Goal: Book appointment/travel/reservation

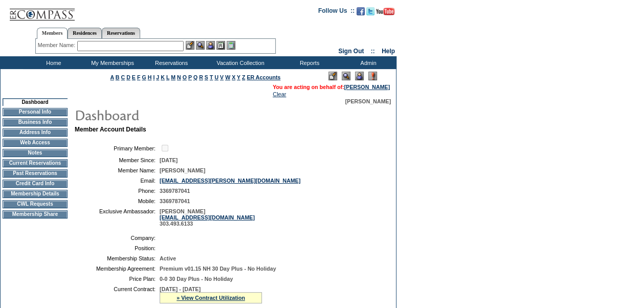
click at [361, 75] on img at bounding box center [359, 76] width 9 height 9
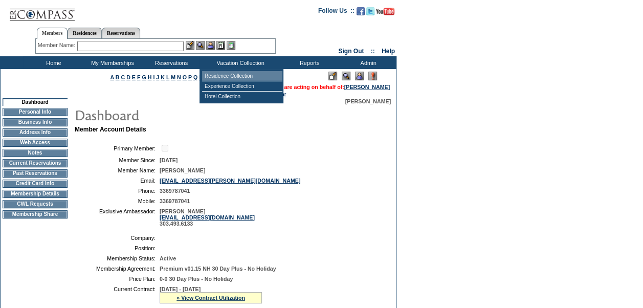
click at [236, 74] on td "Residence Collection" at bounding box center [242, 76] width 80 height 10
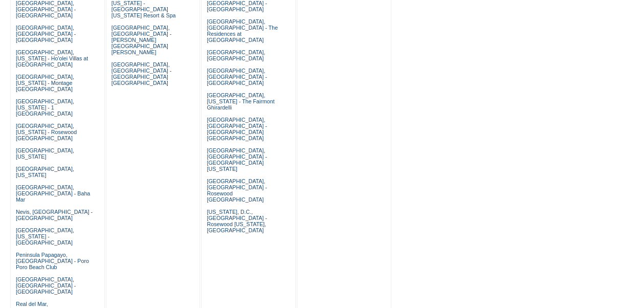
scroll to position [583, 0]
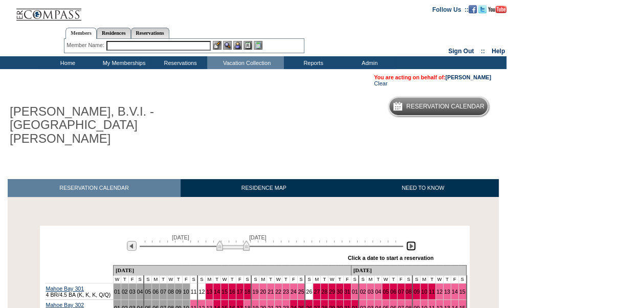
click at [413, 241] on img at bounding box center [411, 246] width 10 height 10
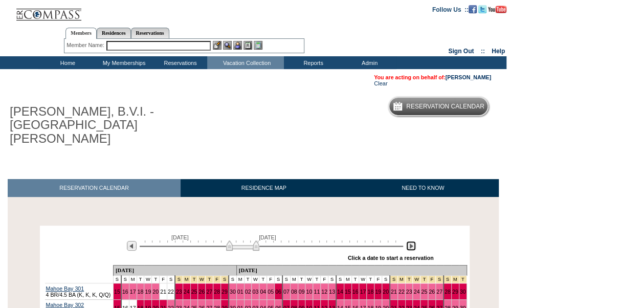
click at [413, 241] on img at bounding box center [411, 246] width 10 height 10
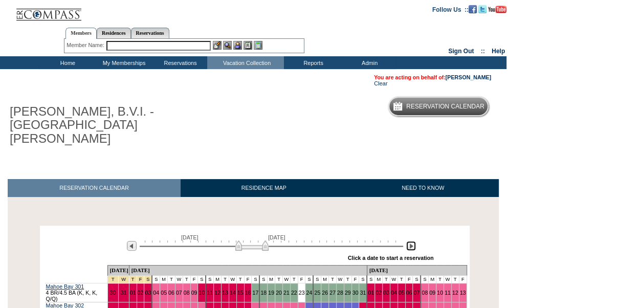
click at [253, 240] on img at bounding box center [251, 245] width 33 height 10
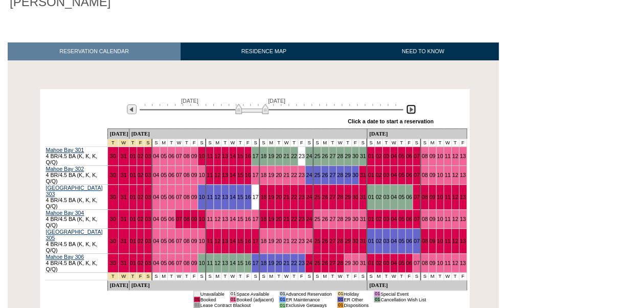
scroll to position [139, 0]
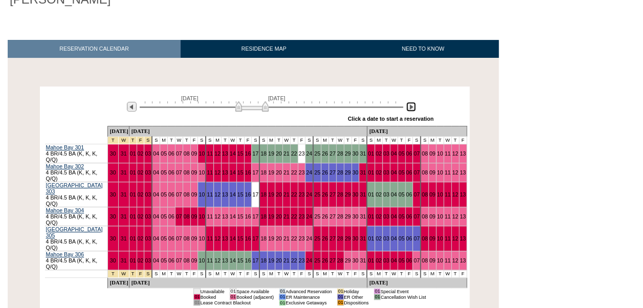
click at [252, 101] on img at bounding box center [251, 106] width 33 height 10
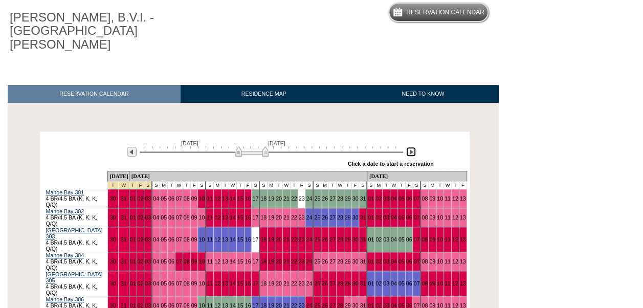
scroll to position [97, 0]
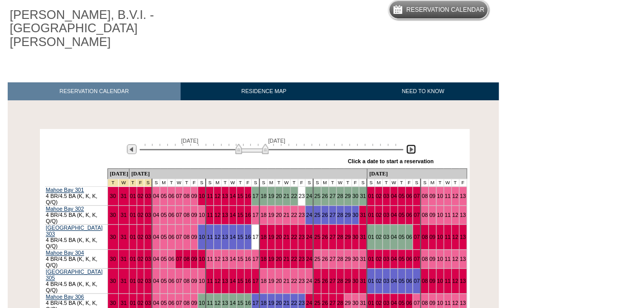
click at [246, 144] on img at bounding box center [251, 149] width 33 height 10
